Goal: Find specific page/section: Find specific page/section

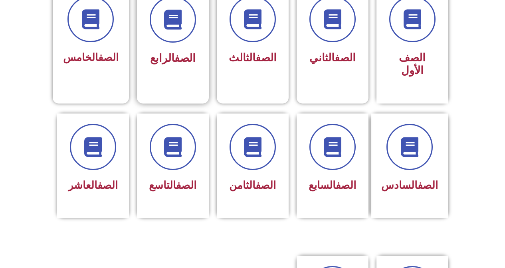
scroll to position [239, 0]
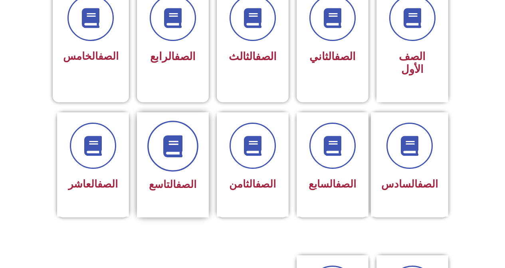
click at [162, 135] on icon at bounding box center [173, 146] width 22 height 22
click at [168, 135] on icon at bounding box center [173, 146] width 22 height 22
click at [176, 179] on link "الصف" at bounding box center [186, 185] width 20 height 12
